Goal: Task Accomplishment & Management: Complete application form

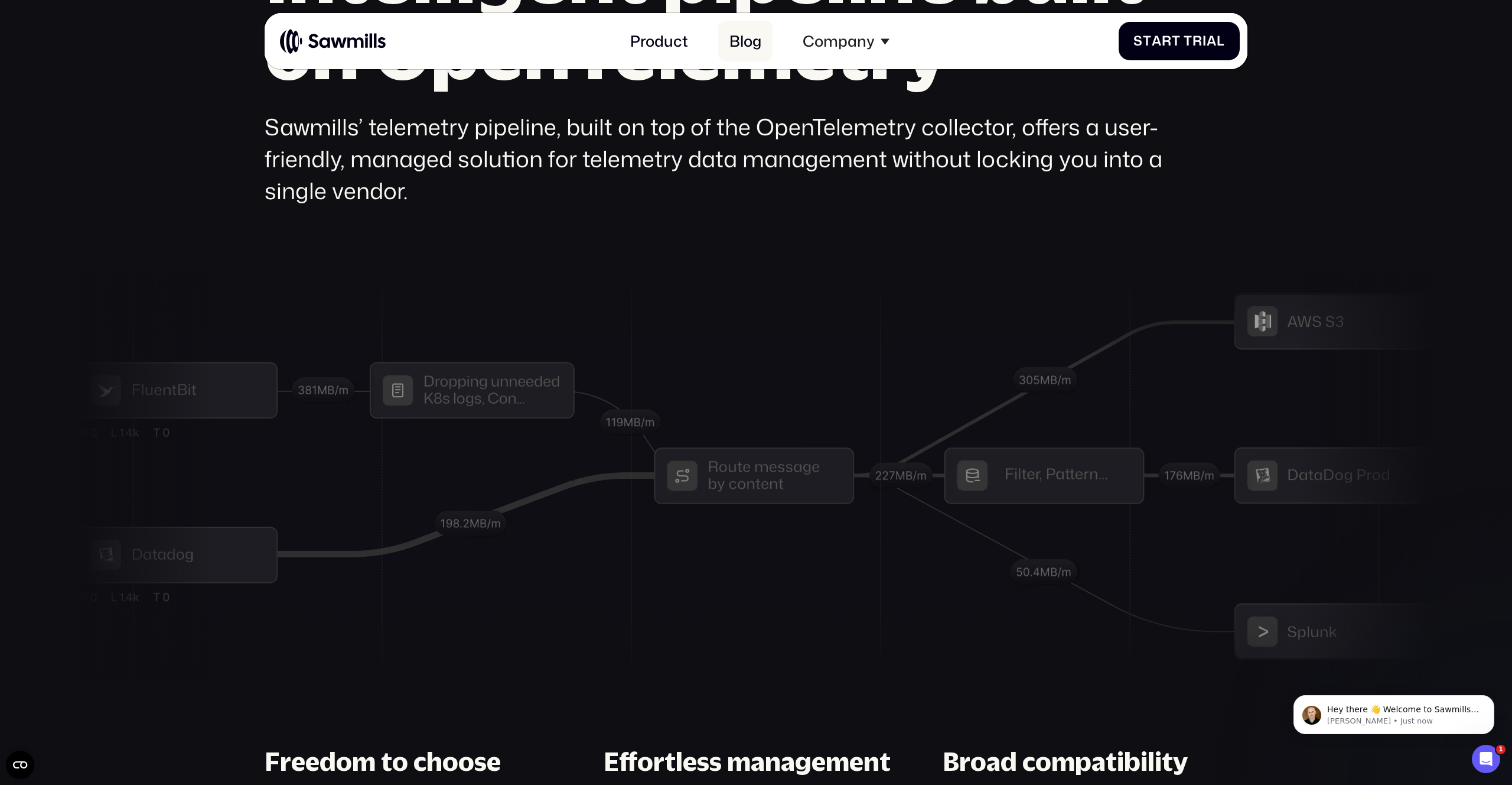
click at [751, 44] on link "Blog" at bounding box center [746, 41] width 55 height 41
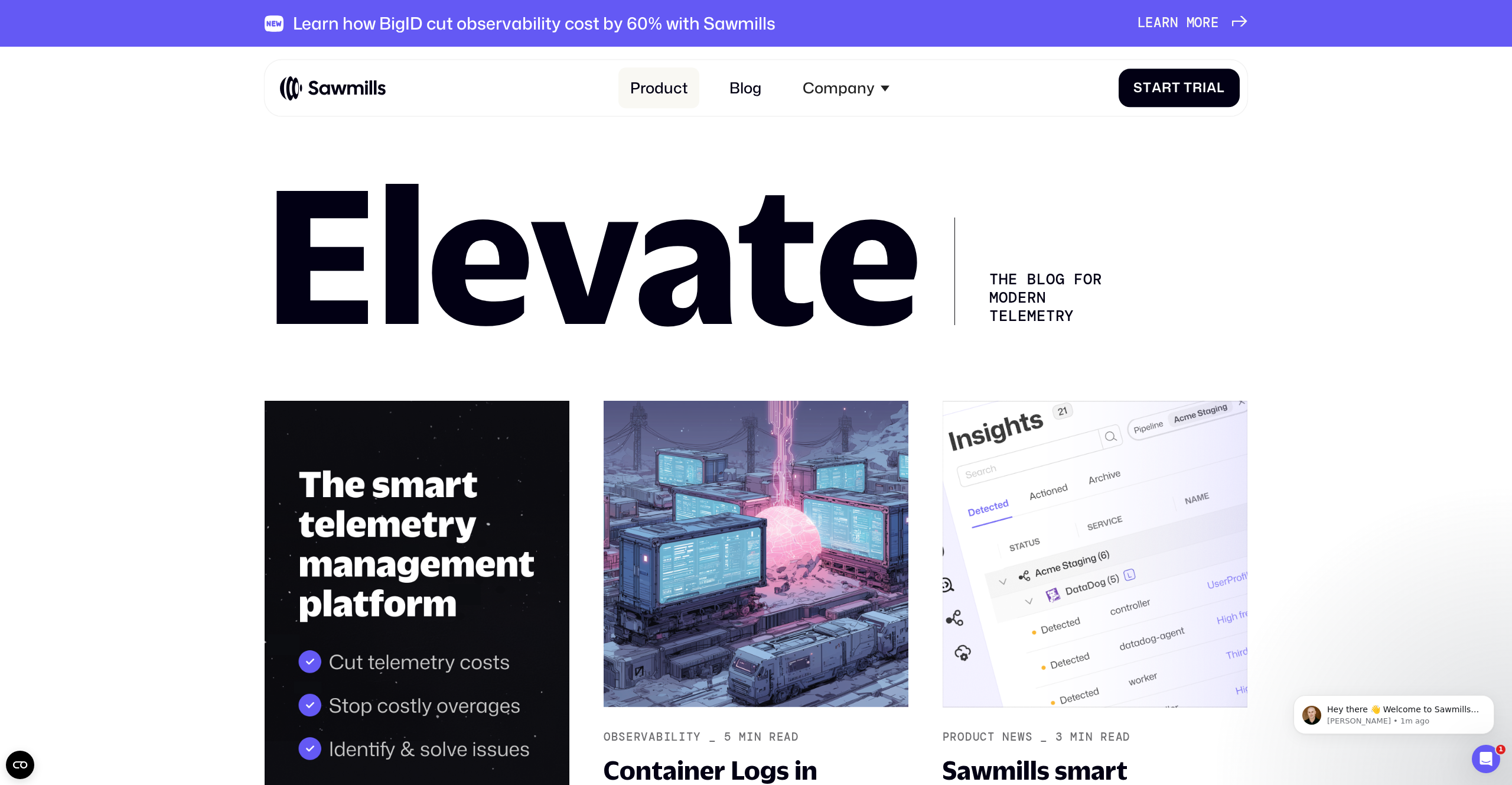
click at [659, 80] on link "Product" at bounding box center [659, 89] width 80 height 41
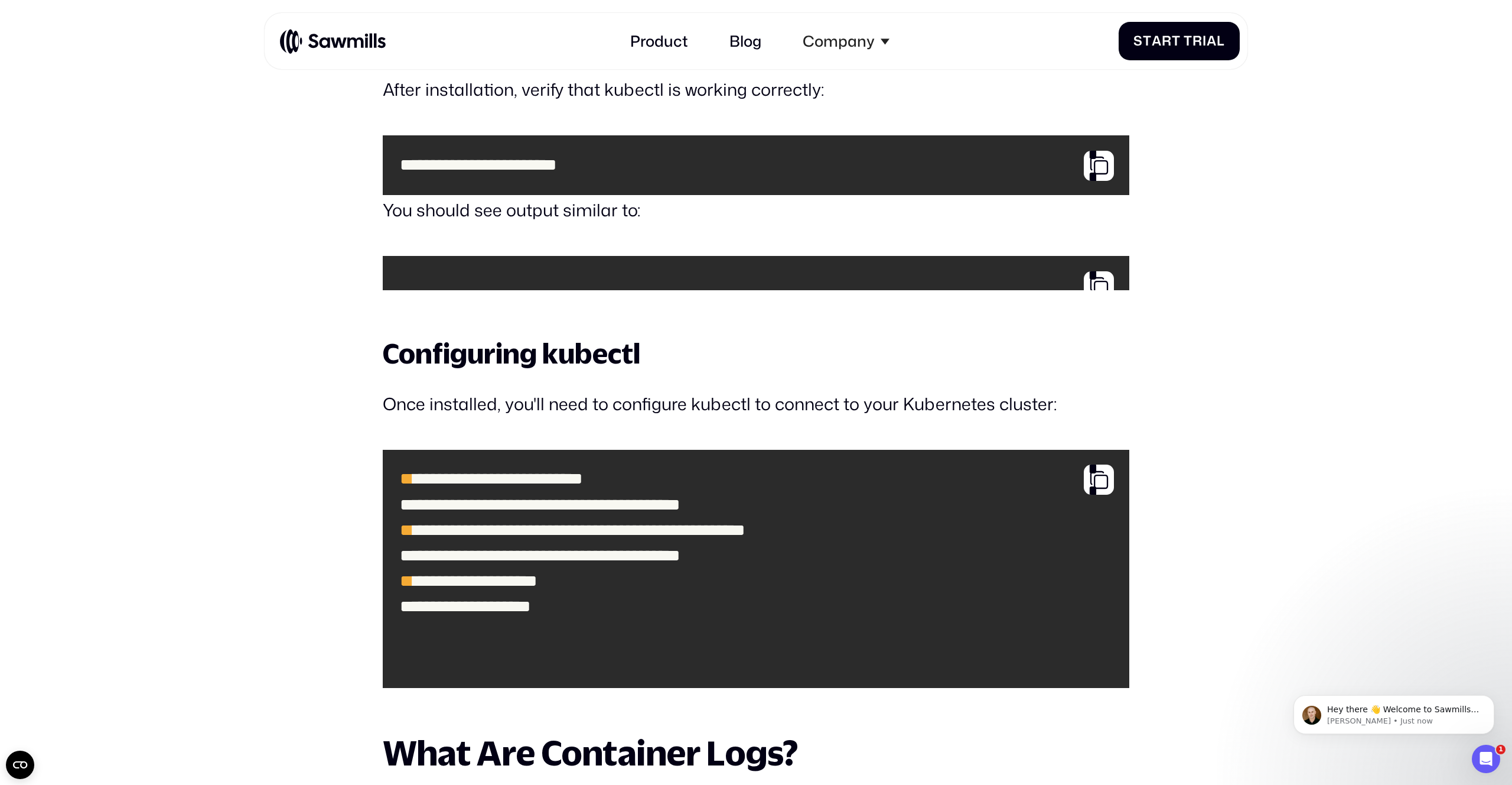
scroll to position [2431, 0]
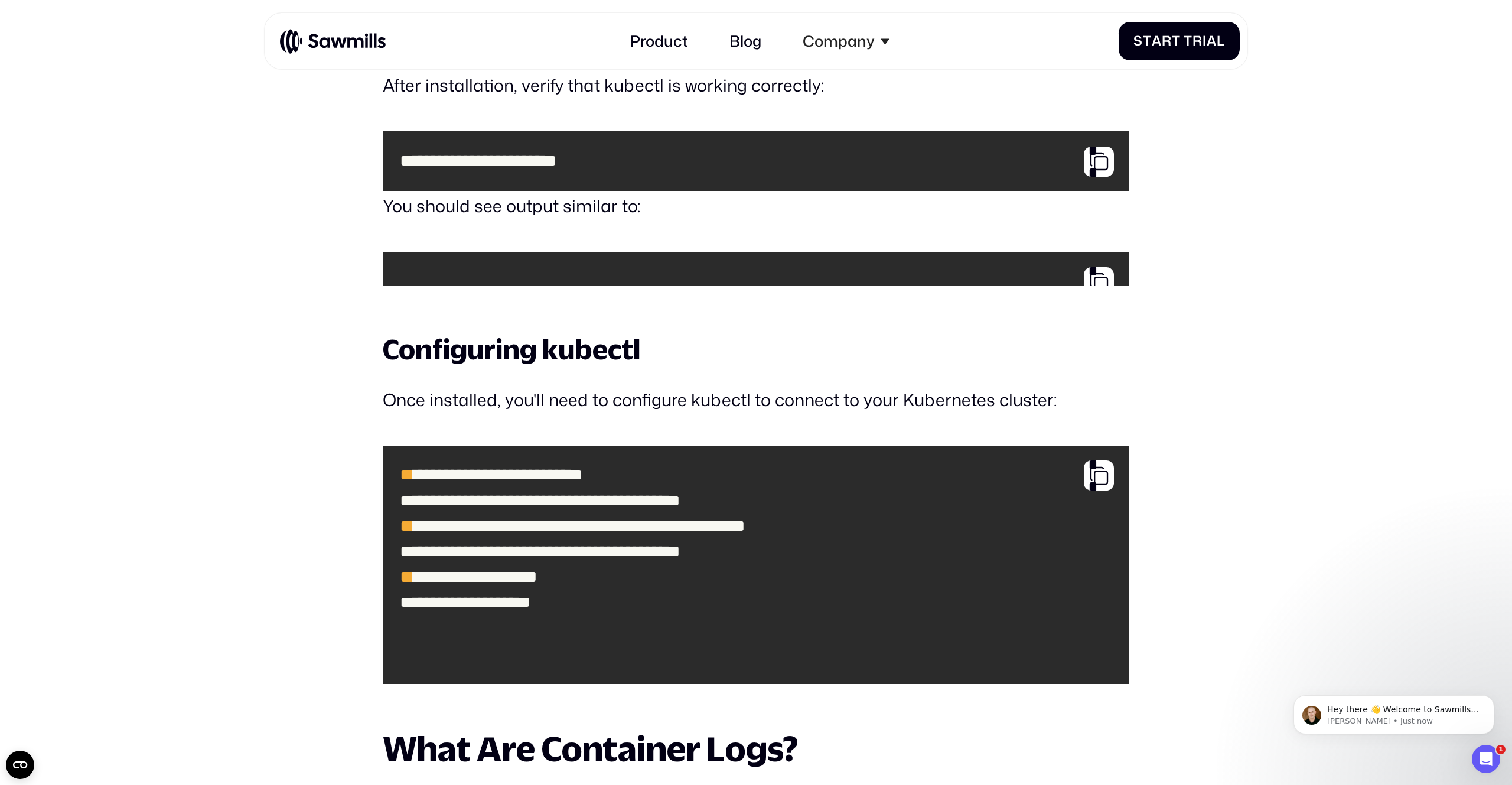
click at [540, 277] on code at bounding box center [756, 268] width 729 height 17
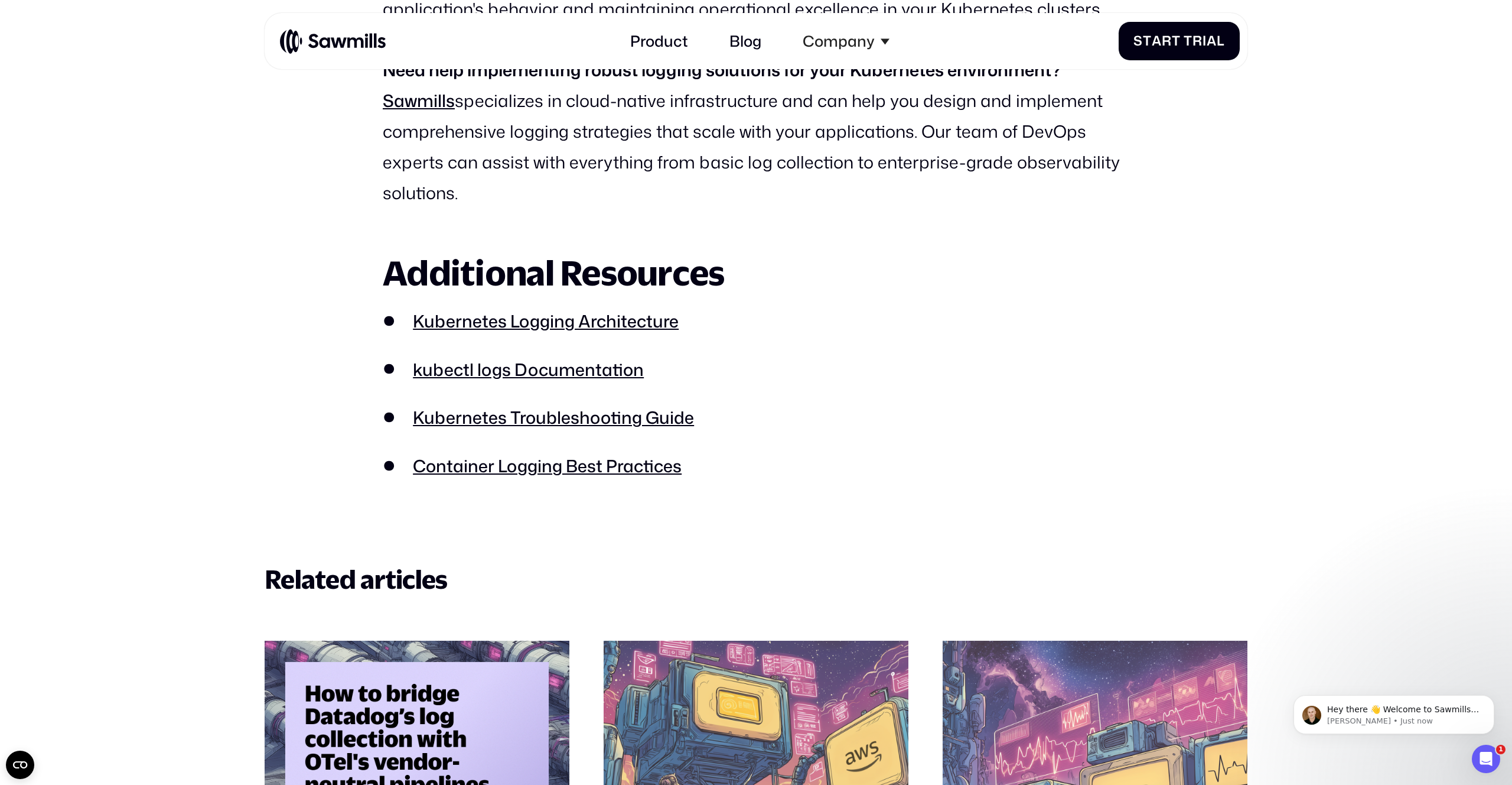
scroll to position [12412, 0]
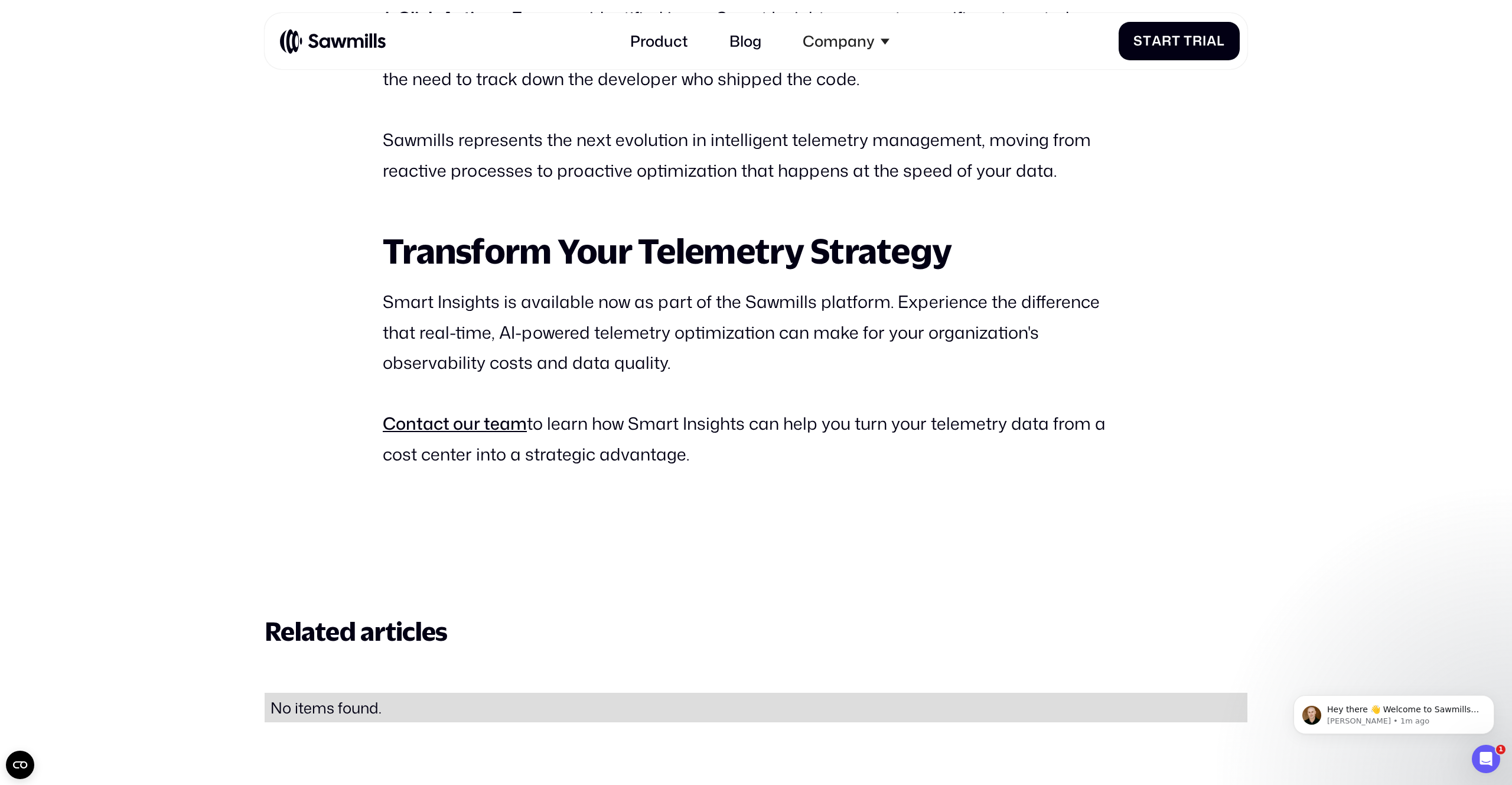
scroll to position [2996, 0]
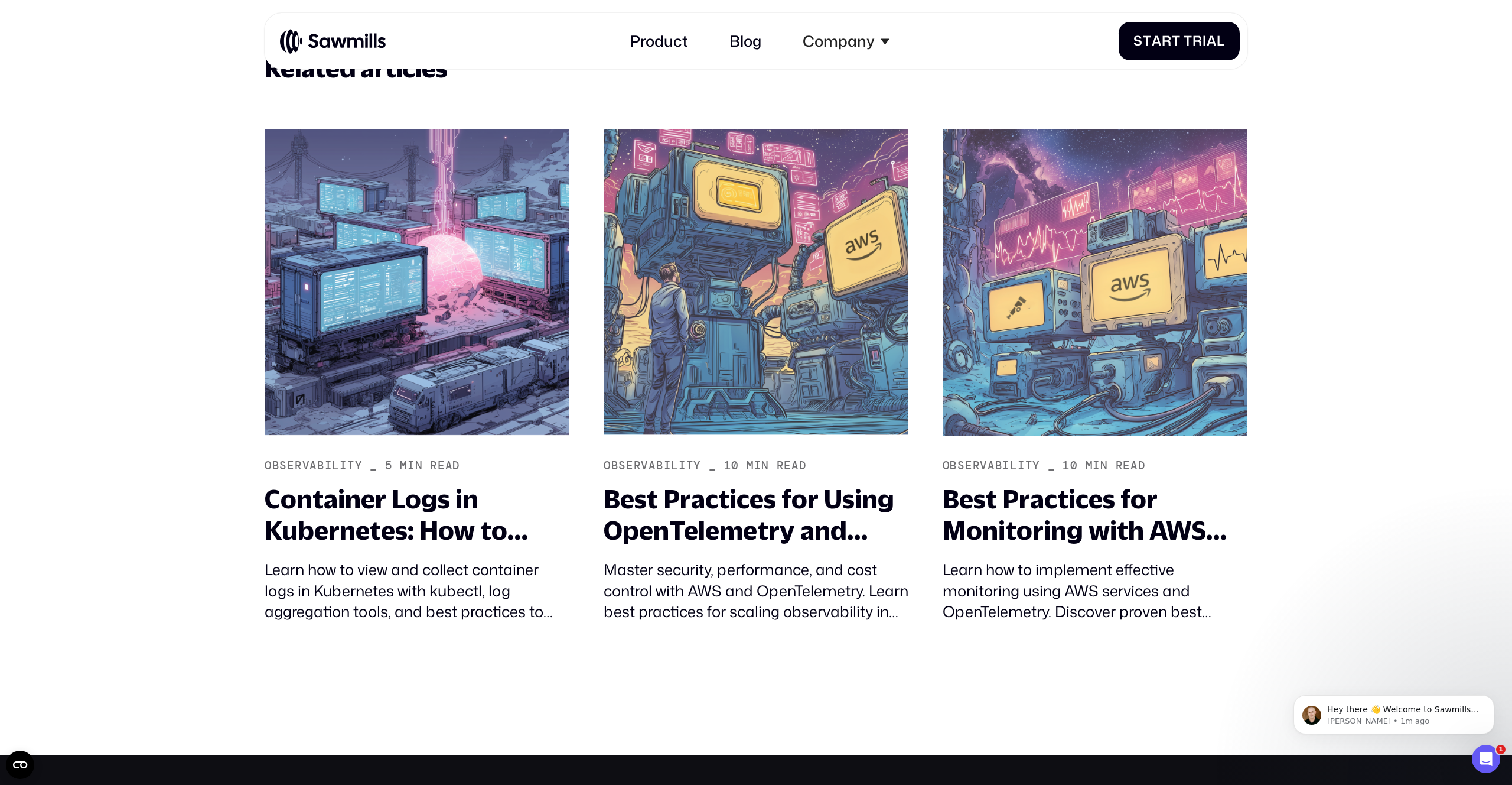
scroll to position [5772, 0]
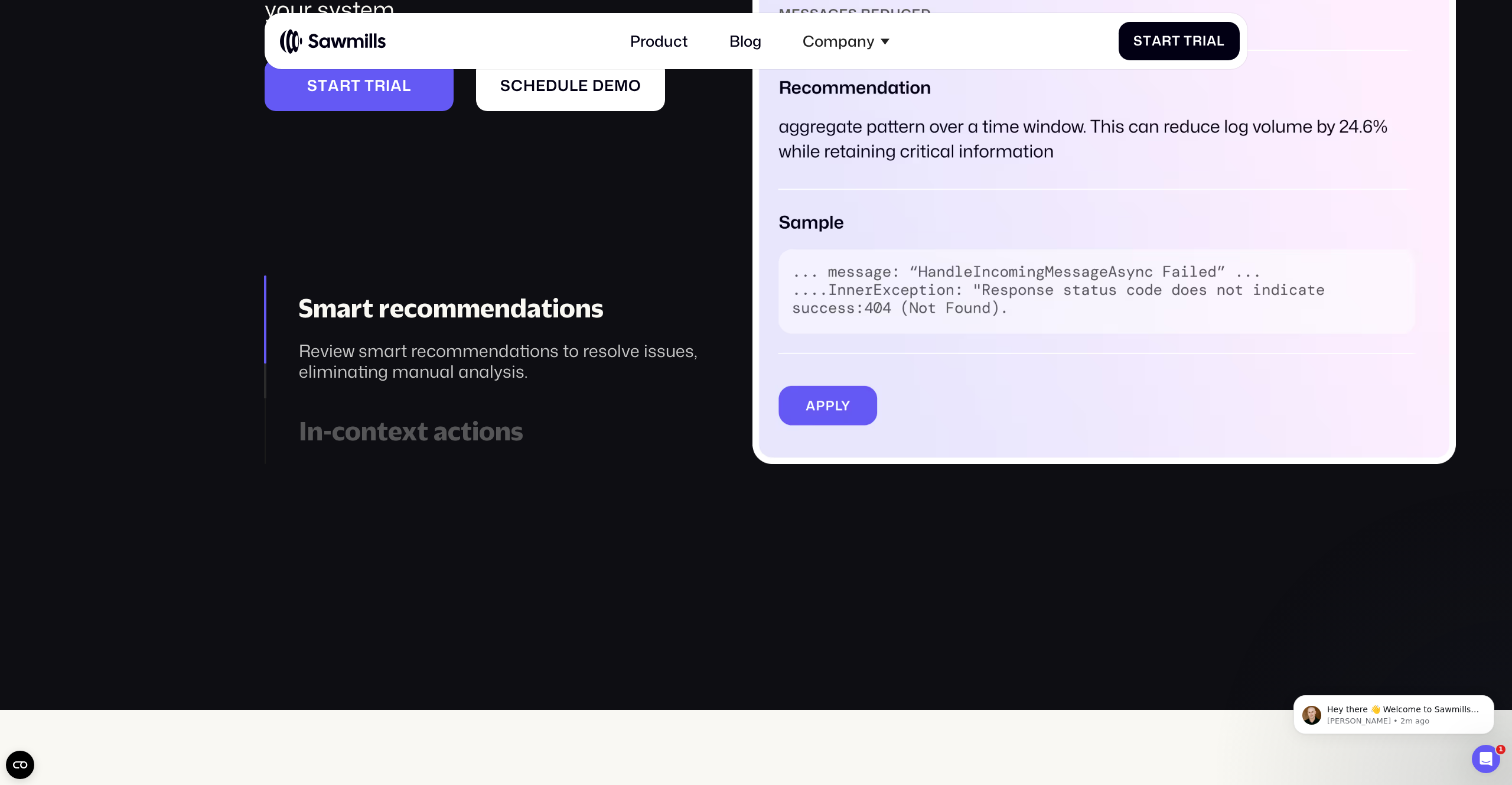
scroll to position [2310, 0]
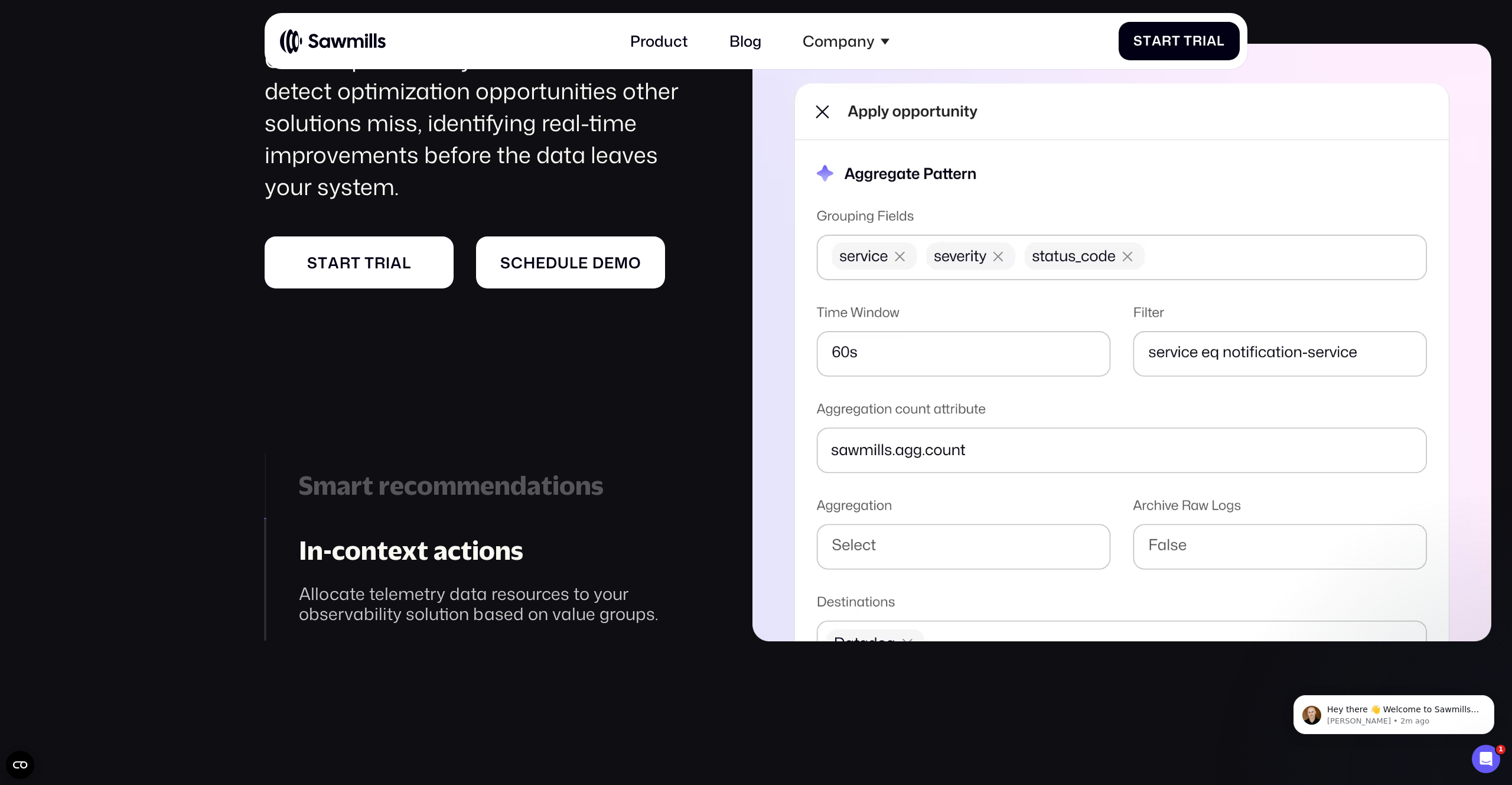
click at [309, 283] on link "S t a r t t r i a l S t a r t t r i a l" at bounding box center [359, 263] width 189 height 52
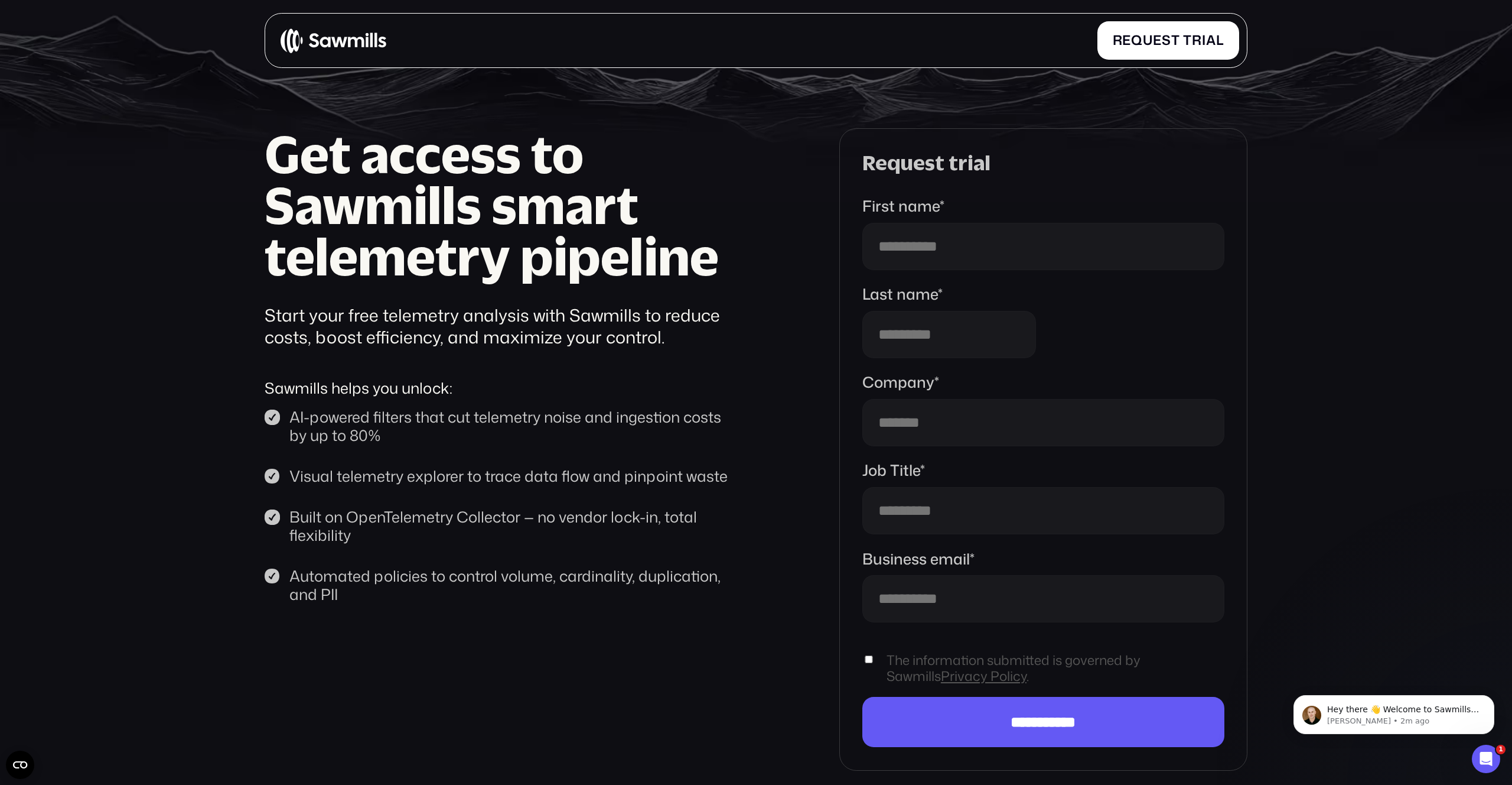
scroll to position [10, 0]
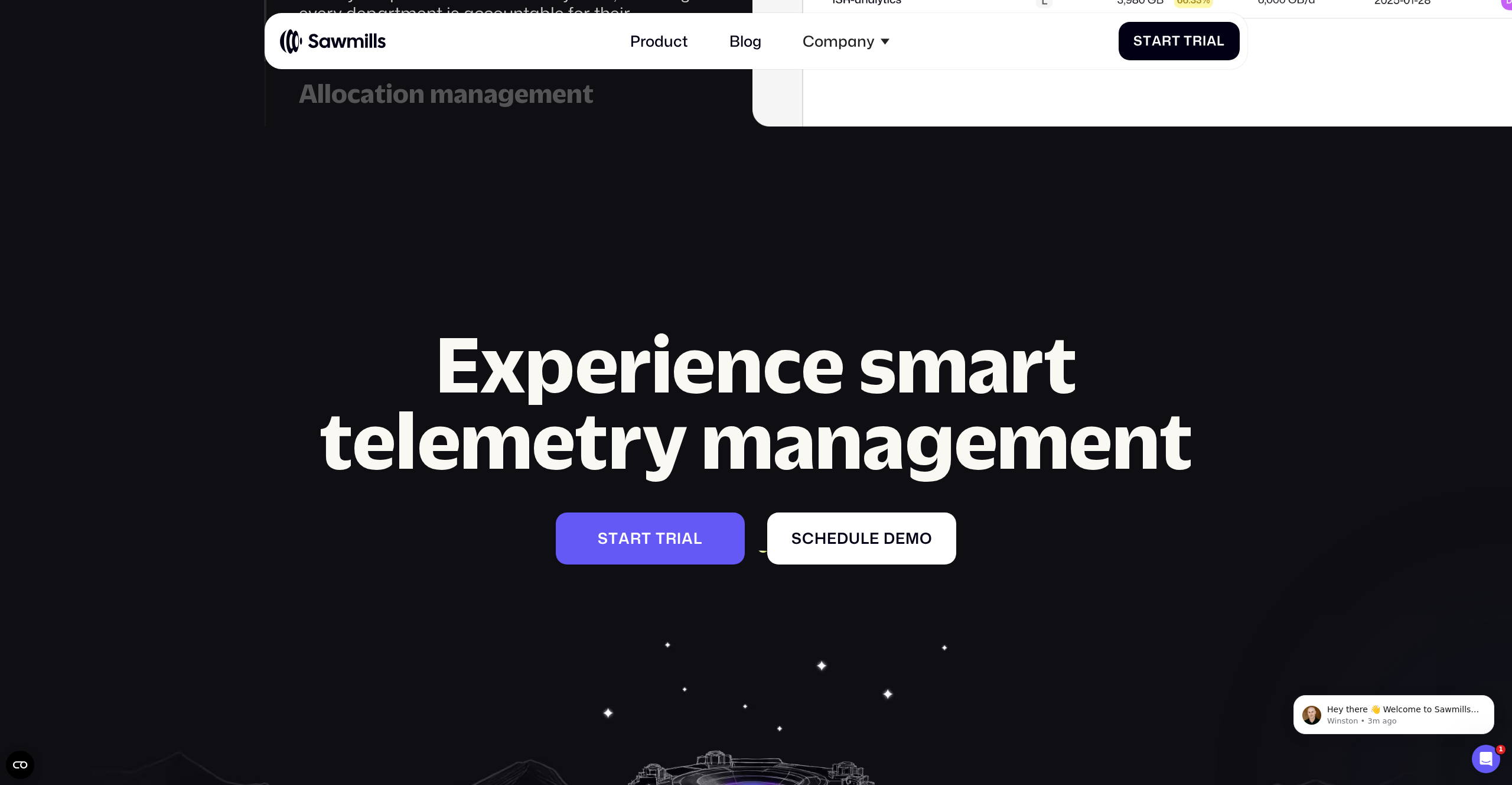
scroll to position [7070, 0]
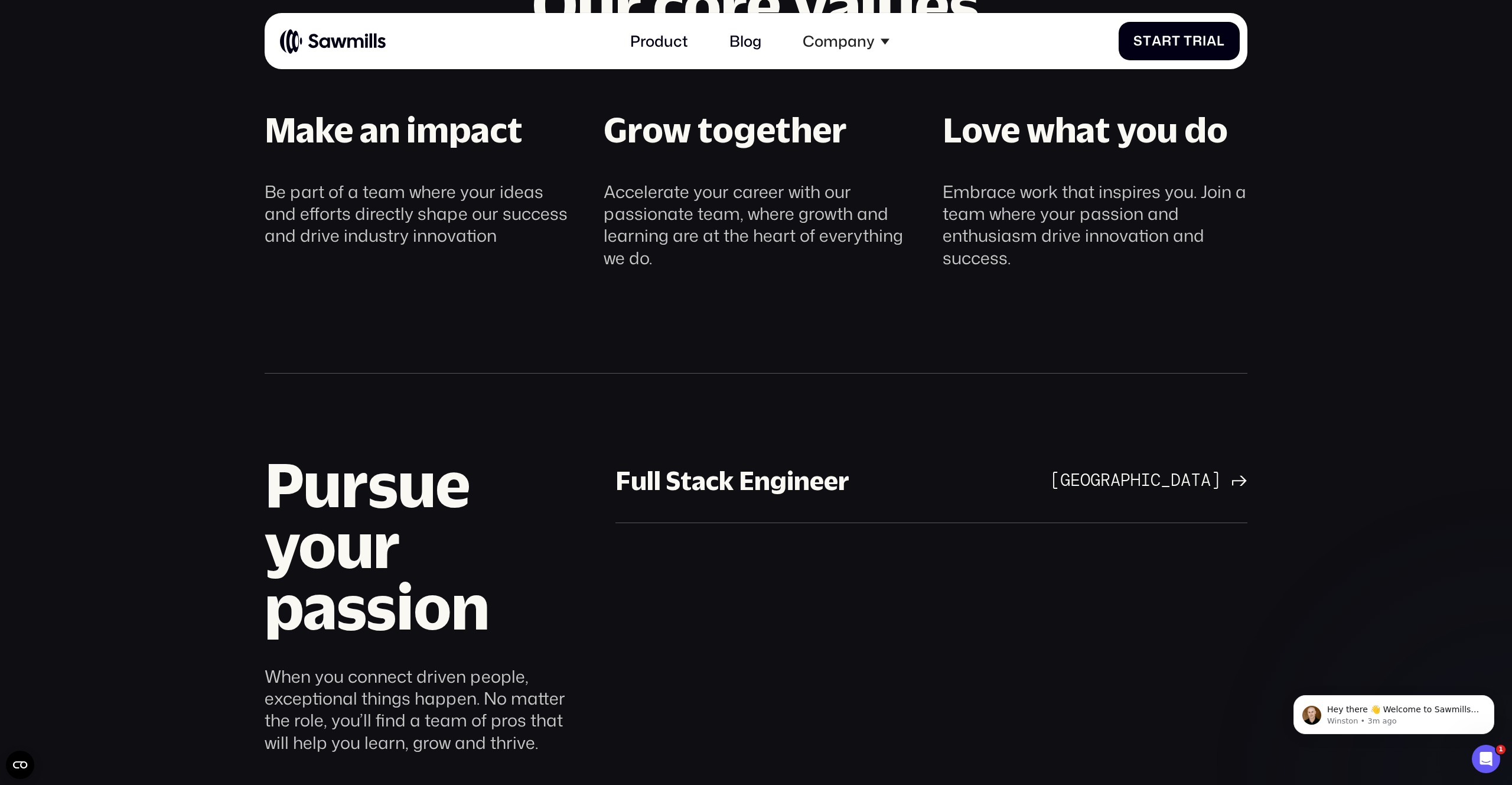
scroll to position [953, 0]
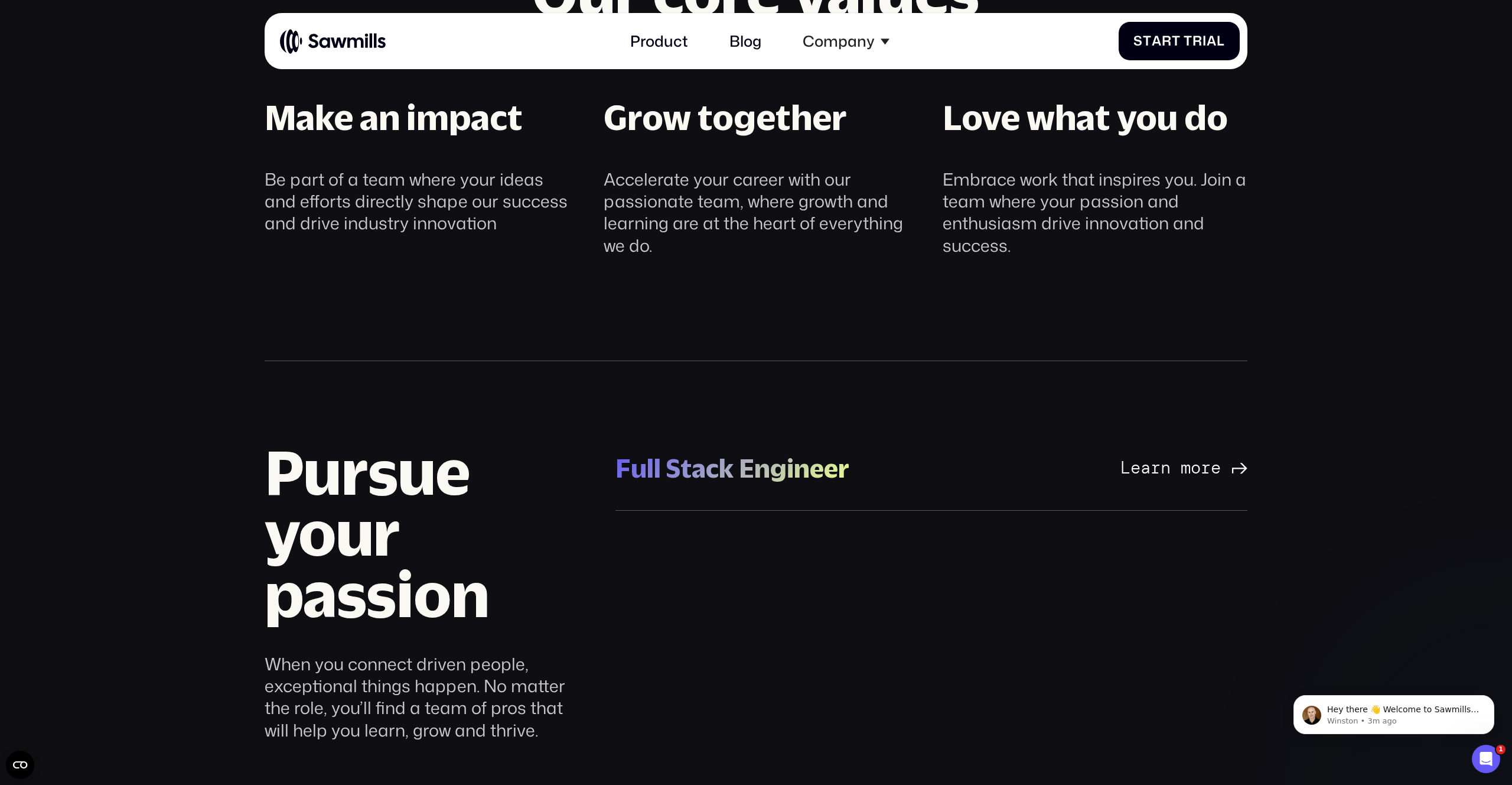
click at [838, 469] on div "Full Stack Engineer" at bounding box center [732, 468] width 234 height 34
